Goal: Task Accomplishment & Management: Use online tool/utility

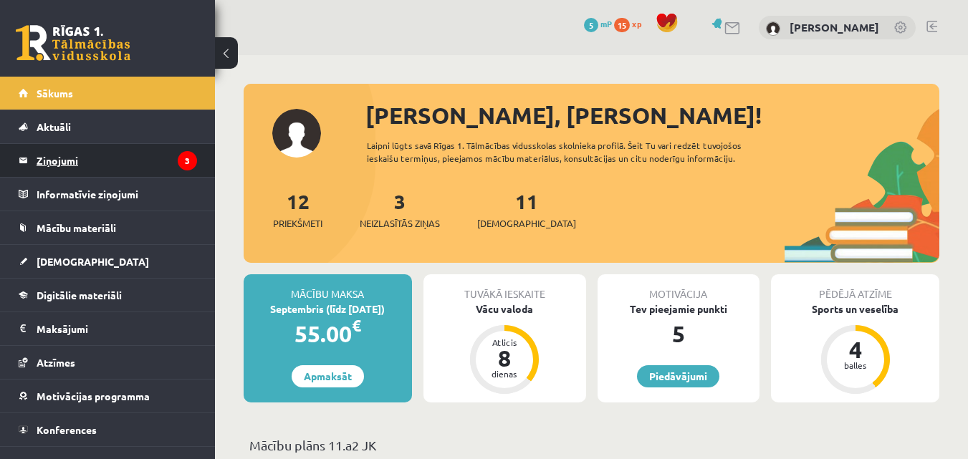
click at [130, 157] on legend "Ziņojumi 3" at bounding box center [117, 160] width 161 height 33
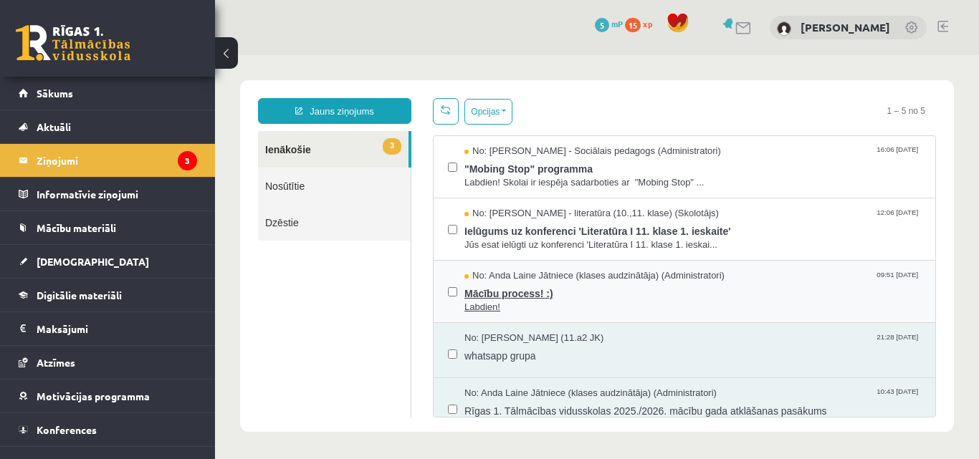
click at [520, 292] on span "Mācību process! :)" at bounding box center [692, 292] width 457 height 18
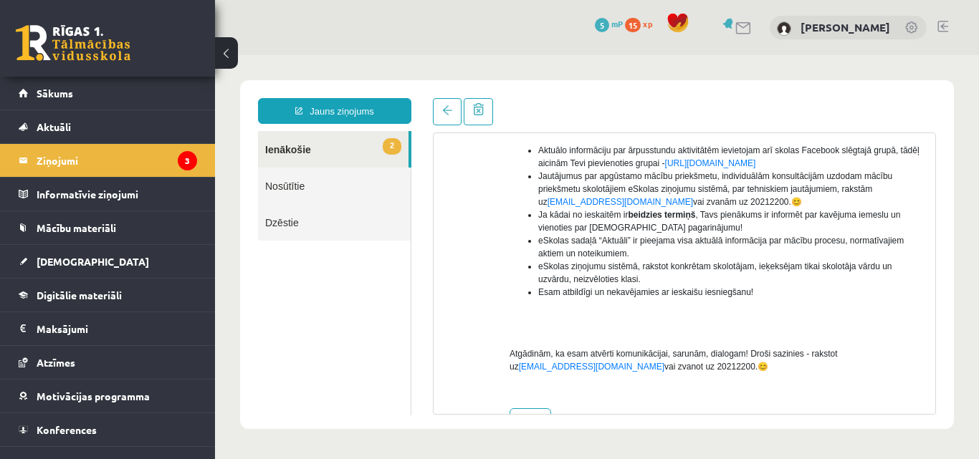
scroll to position [375, 0]
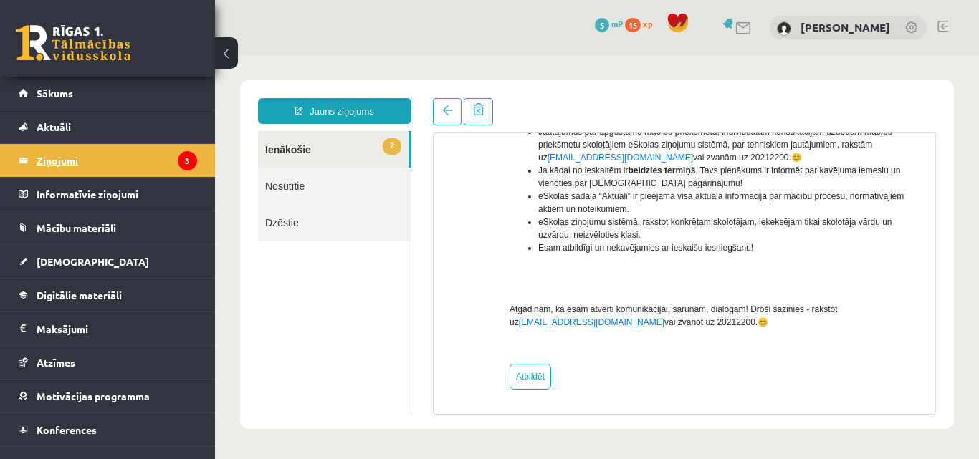
click at [143, 159] on legend "Ziņojumi 3" at bounding box center [117, 160] width 161 height 33
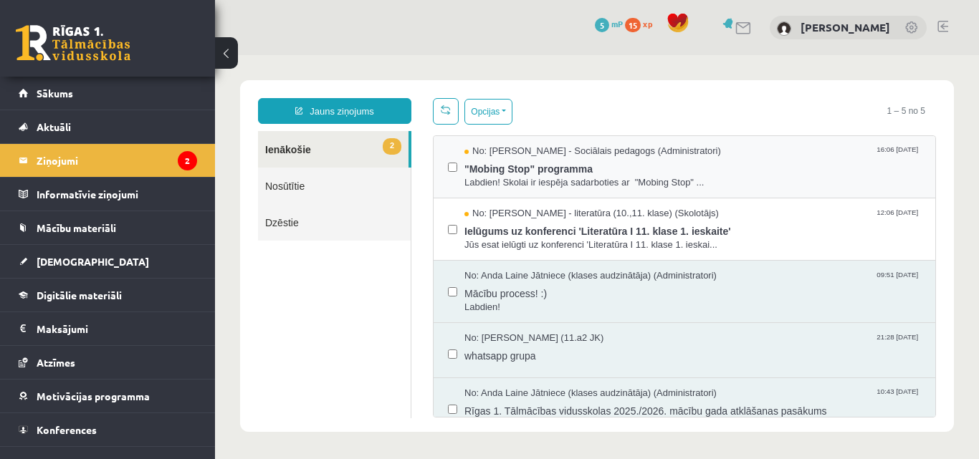
scroll to position [0, 0]
click at [563, 233] on span "Ielūgums uz konferenci 'Literatūra I 11. klase 1. ieskaite'" at bounding box center [692, 230] width 457 height 18
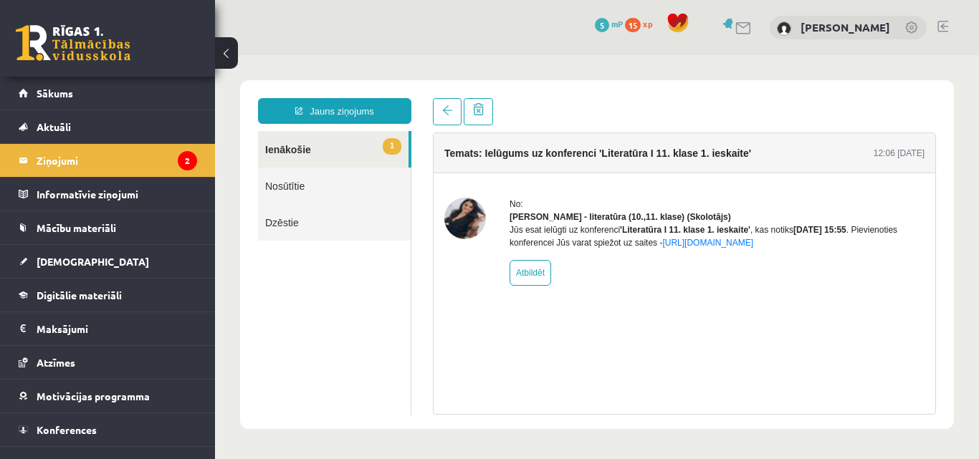
click at [308, 146] on link "1 Ienākošie" at bounding box center [333, 149] width 151 height 37
click at [148, 166] on legend "Ziņojumi 2" at bounding box center [117, 160] width 161 height 33
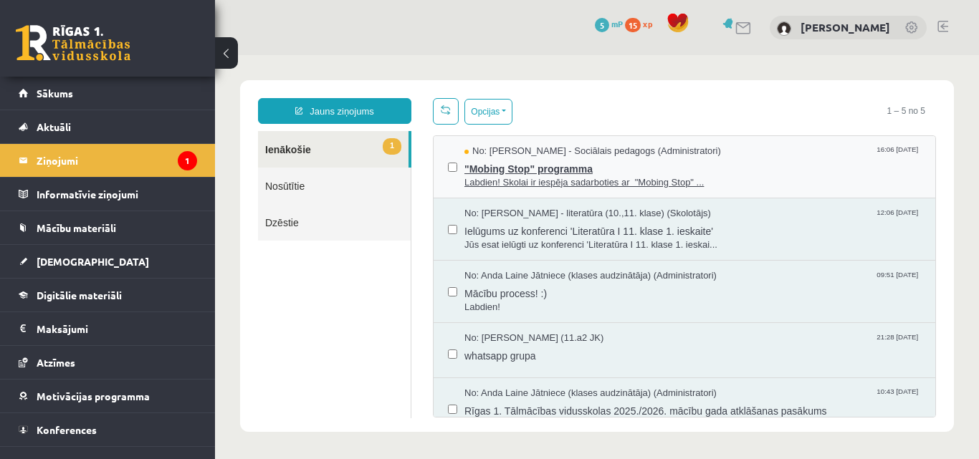
click at [540, 177] on span "Labdien! Skolai ir iespēja sadarboties ar "Mobing Stop" ..." at bounding box center [692, 183] width 457 height 14
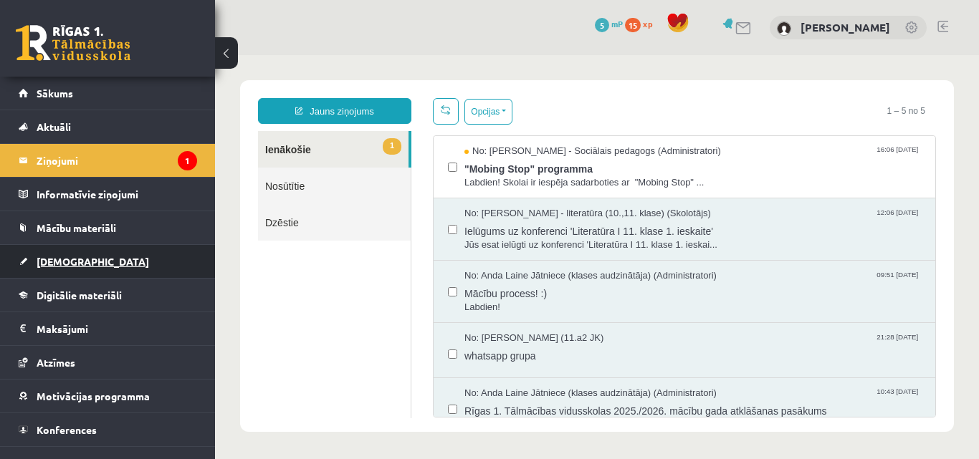
click at [81, 260] on link "[DEMOGRAPHIC_DATA]" at bounding box center [108, 261] width 178 height 33
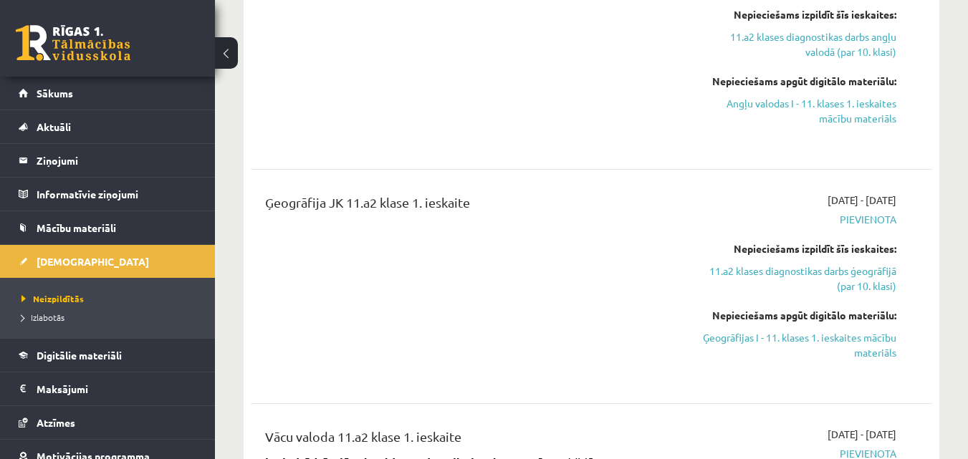
scroll to position [573, 0]
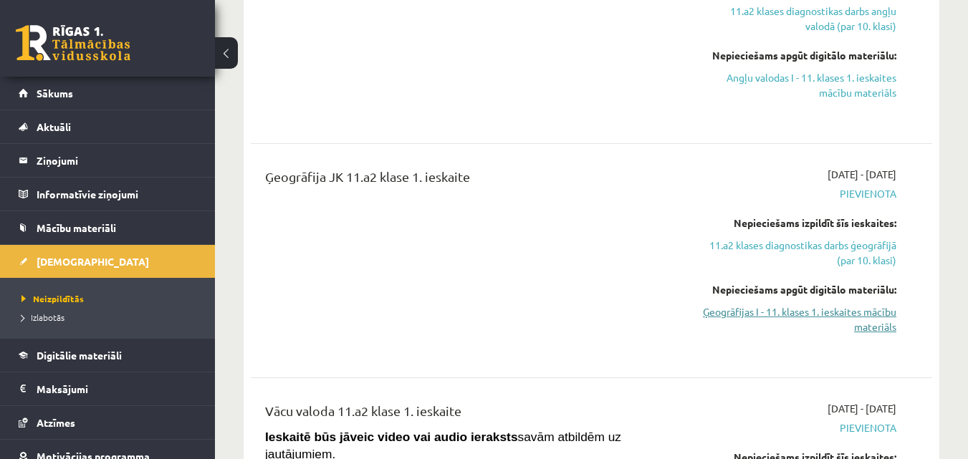
click at [826, 314] on link "Ģeogrāfijas I - 11. klases 1. ieskaites mācību materiāls" at bounding box center [798, 320] width 196 height 30
click at [831, 310] on link "Ģeogrāfijas I - 11. klases 1. ieskaites mācību materiāls" at bounding box center [798, 320] width 196 height 30
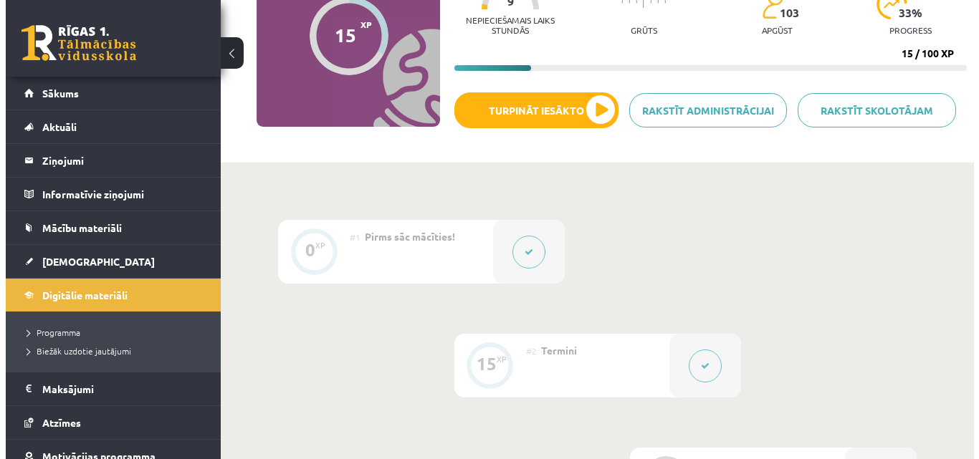
scroll to position [23, 0]
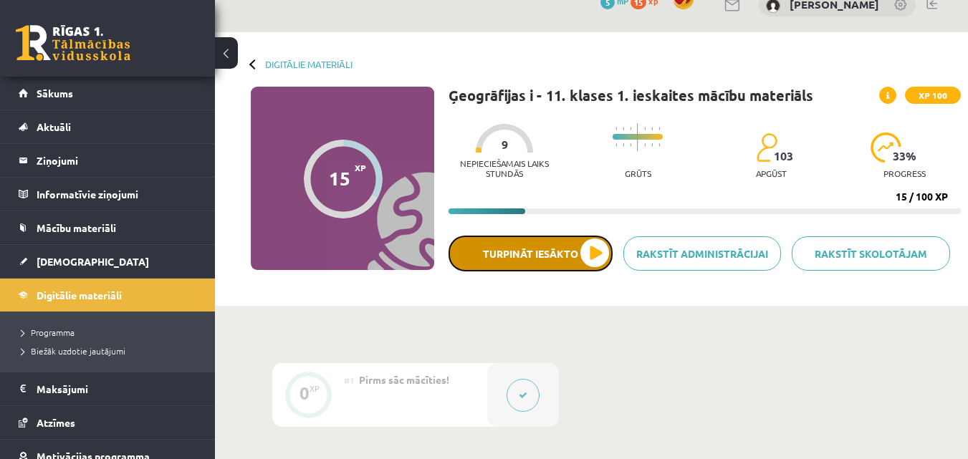
click at [579, 247] on button "Turpināt iesākto" at bounding box center [531, 254] width 164 height 36
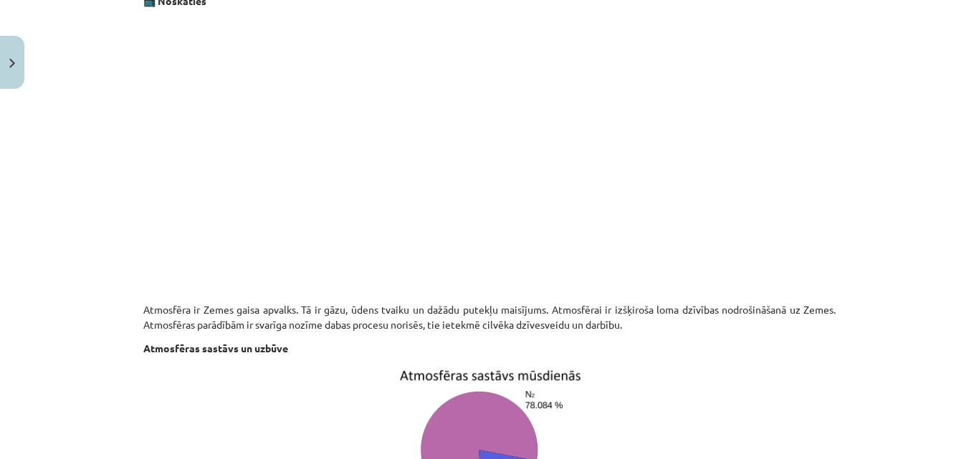
scroll to position [450, 0]
